Goal: Find specific page/section: Find specific page/section

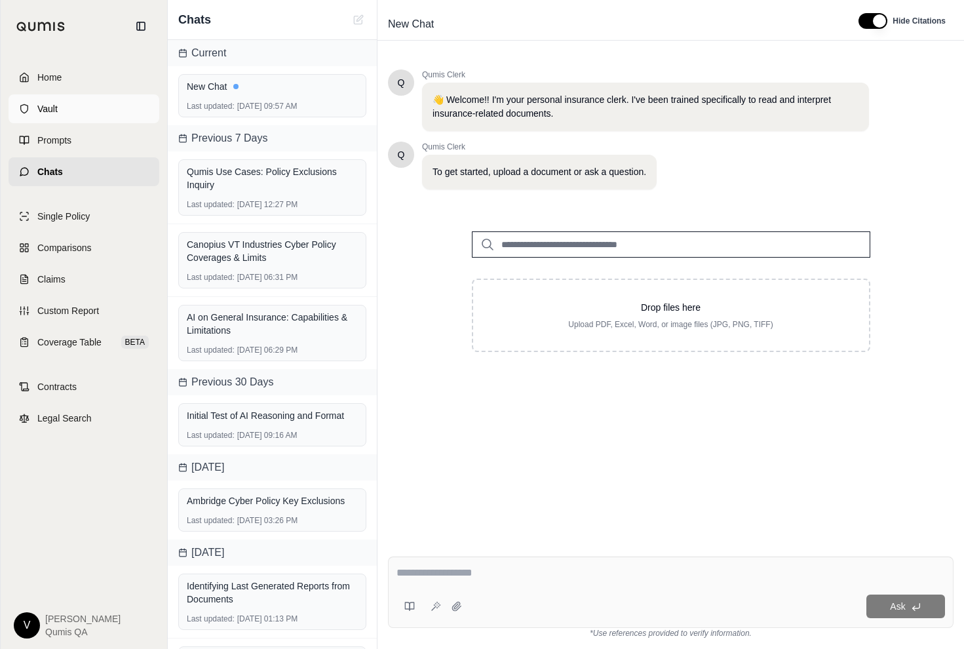
click at [70, 95] on link "Vault" at bounding box center [84, 108] width 151 height 29
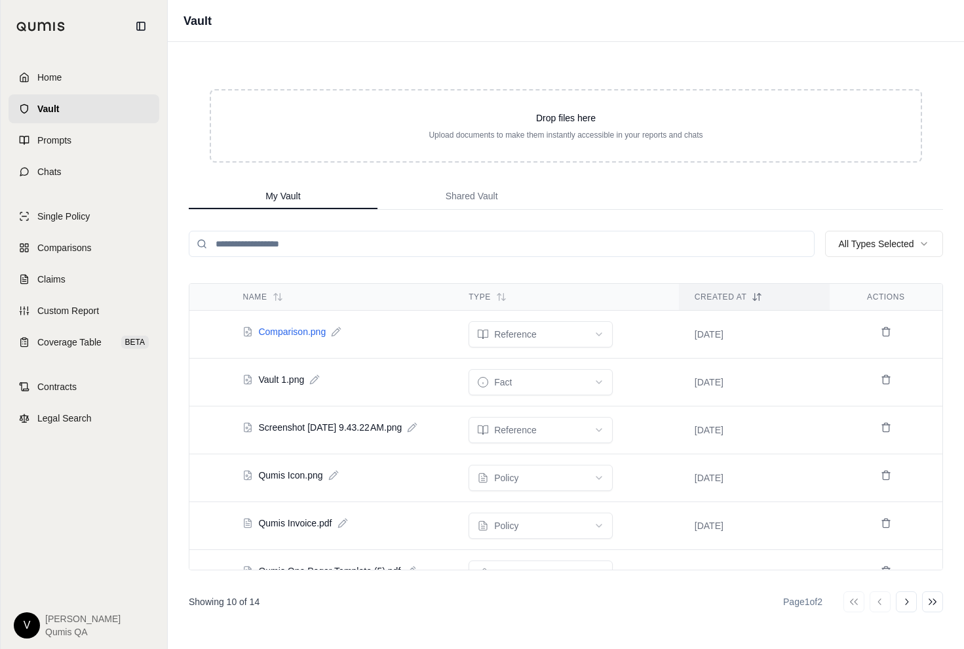
click at [307, 330] on span "Comparison.png" at bounding box center [292, 331] width 68 height 13
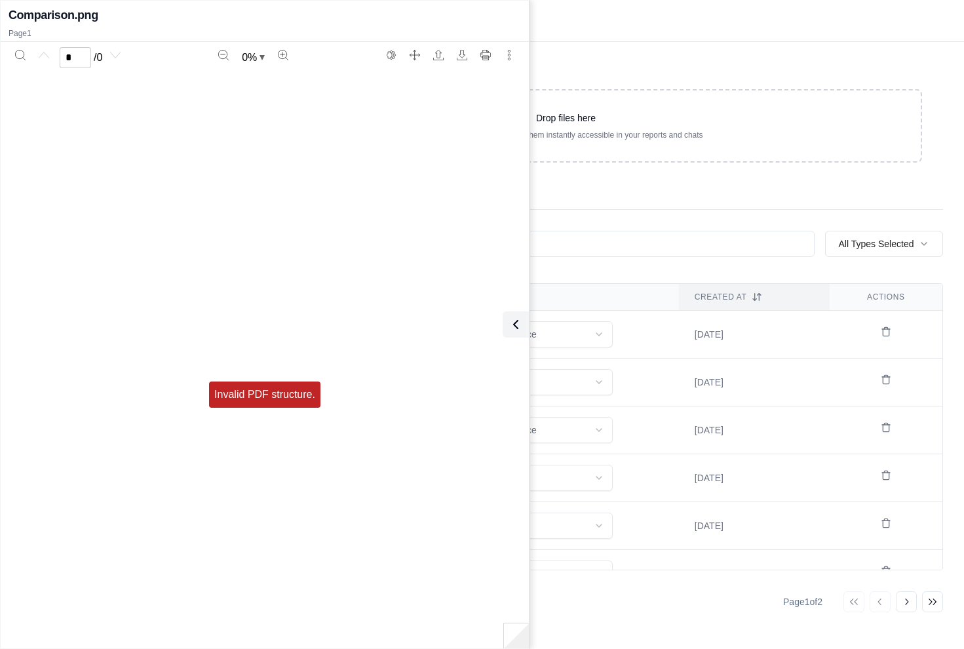
click at [555, 80] on div "Drop files here Upload documents to make them instantly accessible in your repo…" at bounding box center [566, 125] width 755 height 115
click at [662, 207] on div "My Vault Shared Vault" at bounding box center [566, 197] width 755 height 26
click at [513, 327] on icon at bounding box center [513, 325] width 4 height 8
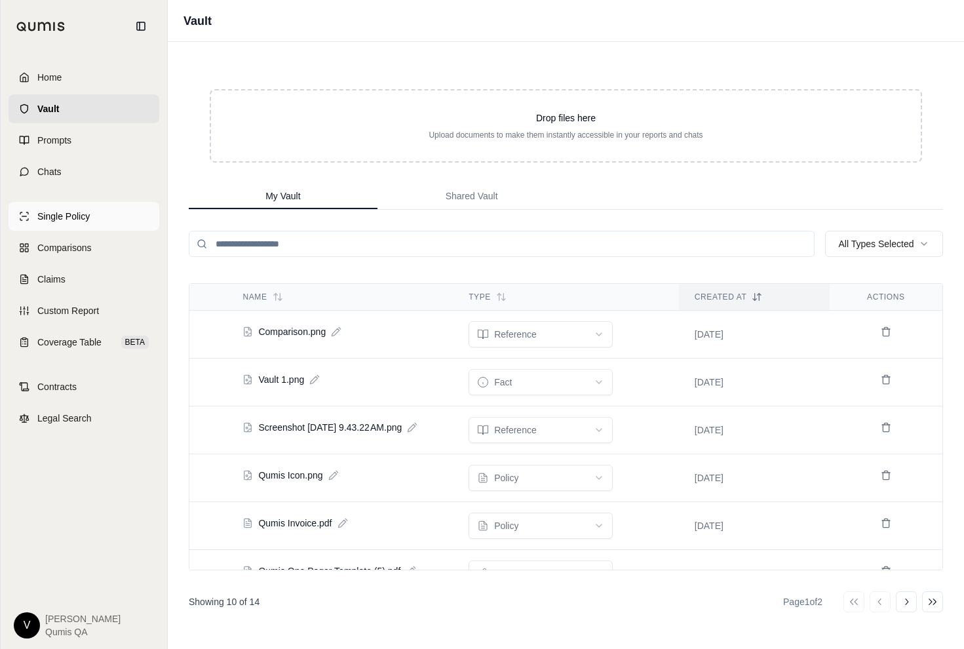
click at [85, 210] on span "Single Policy" at bounding box center [63, 216] width 52 height 13
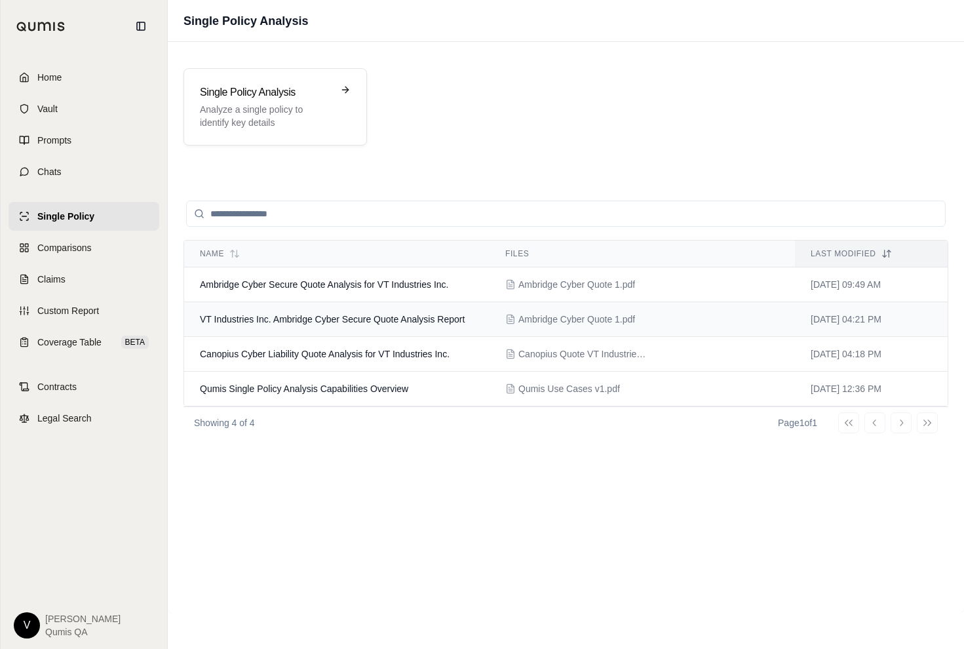
click at [293, 310] on td "VT Industries Inc. Ambridge Cyber Secure Quote Analysis Report" at bounding box center [337, 319] width 306 height 35
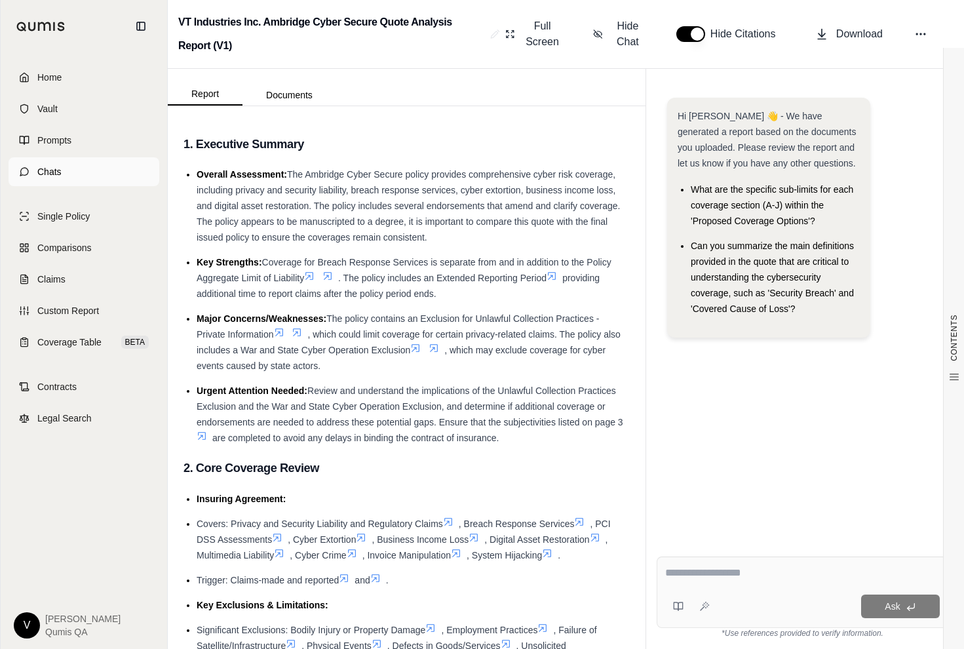
click at [58, 165] on span "Chats" at bounding box center [49, 171] width 24 height 13
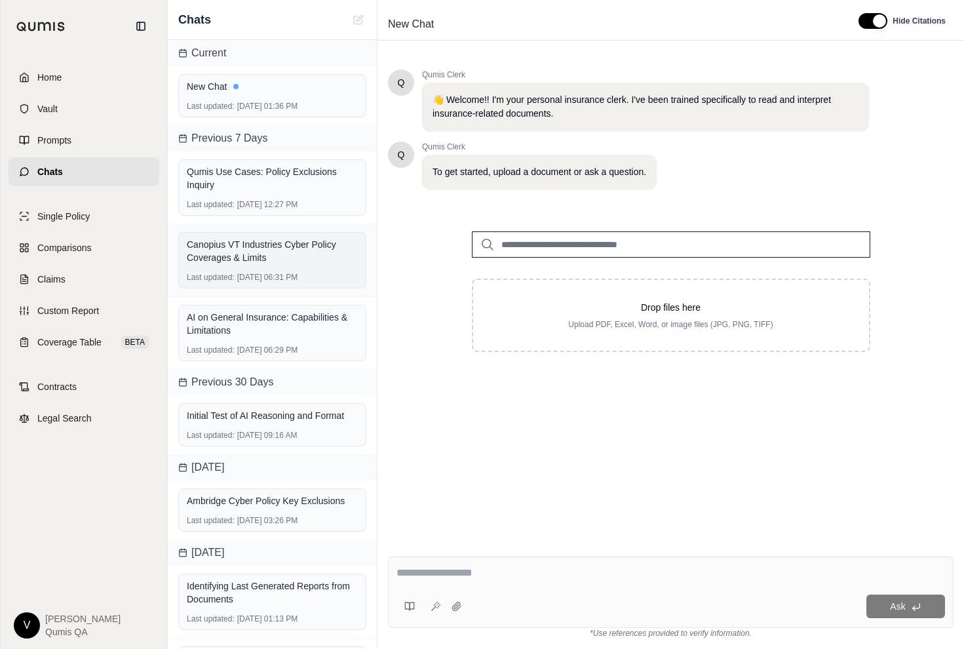
click at [267, 243] on div "Canopius VT Industries Cyber Policy Coverages & Limits" at bounding box center [272, 251] width 171 height 26
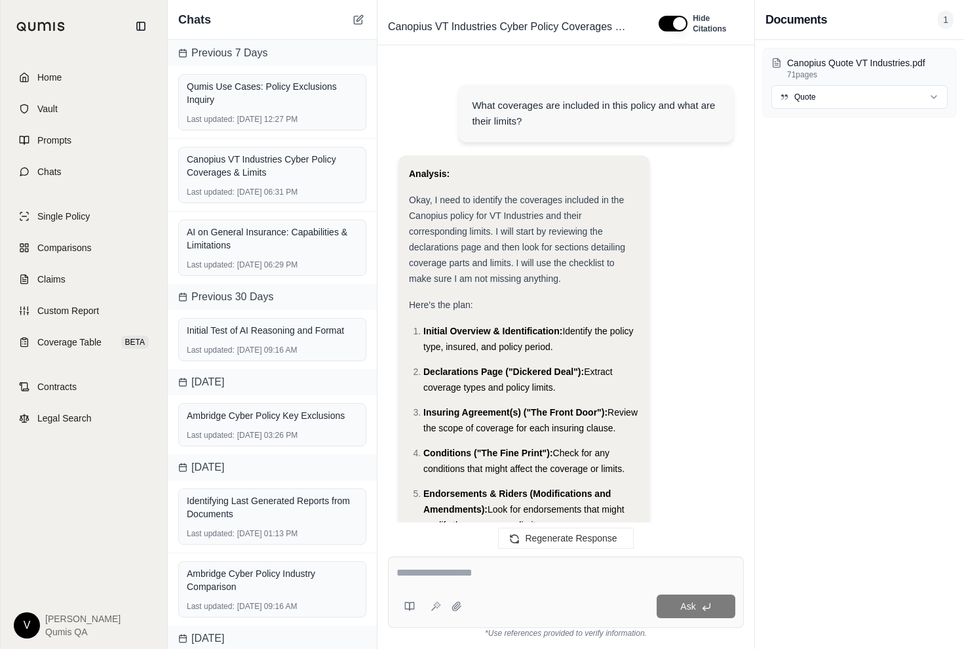
scroll to position [1595, 0]
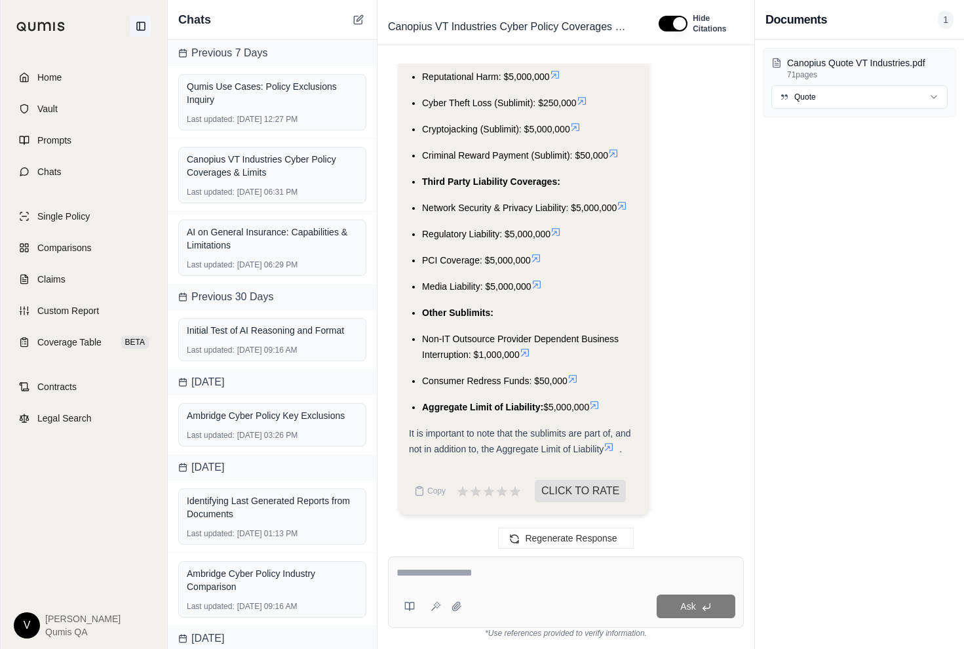
click at [139, 22] on icon at bounding box center [141, 26] width 8 height 8
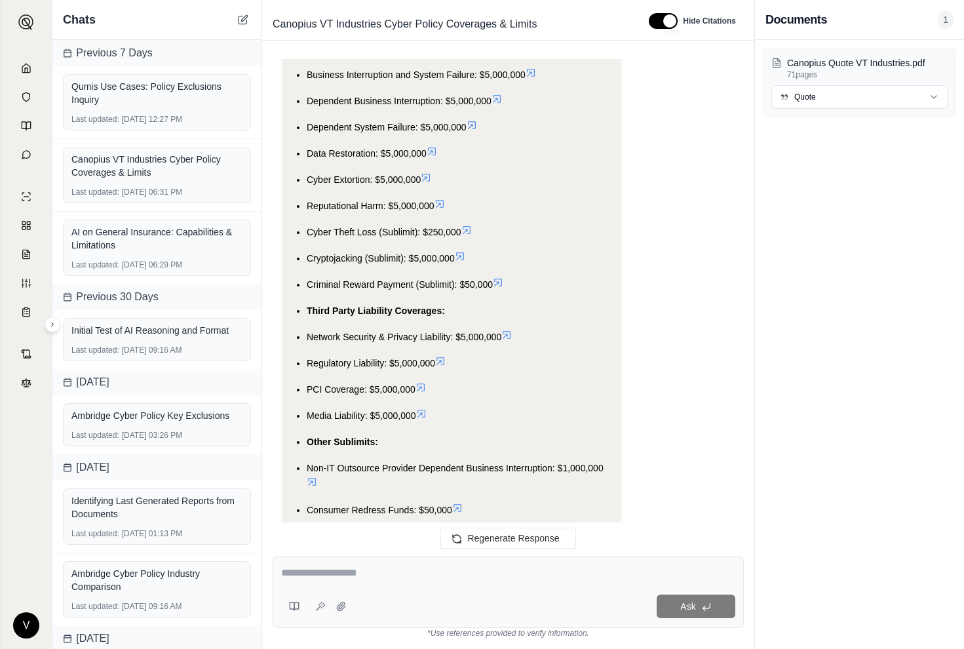
scroll to position [1386, 0]
